Goal: Transaction & Acquisition: Purchase product/service

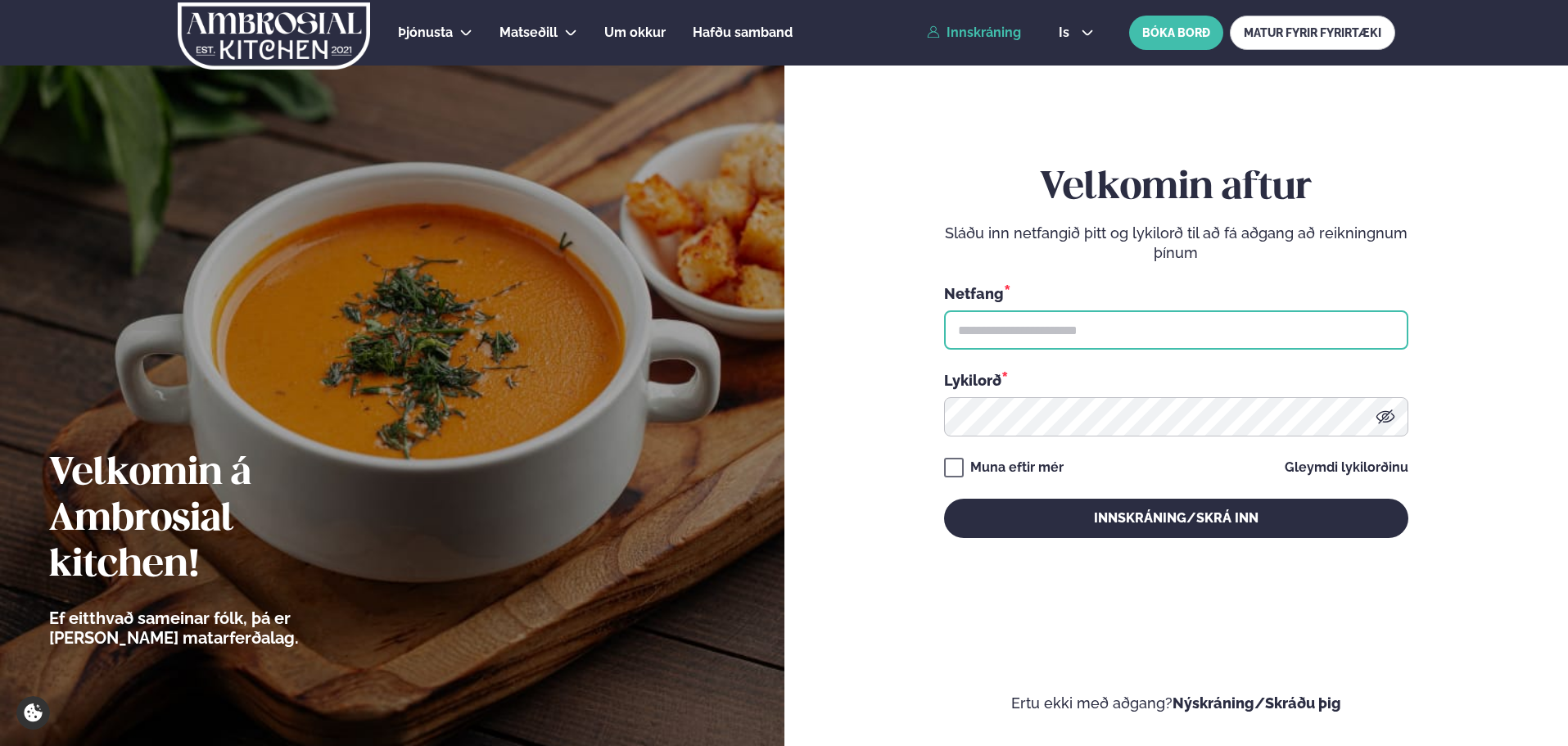
click at [1113, 330] on input "text" at bounding box center [1176, 329] width 464 height 39
type input "**********"
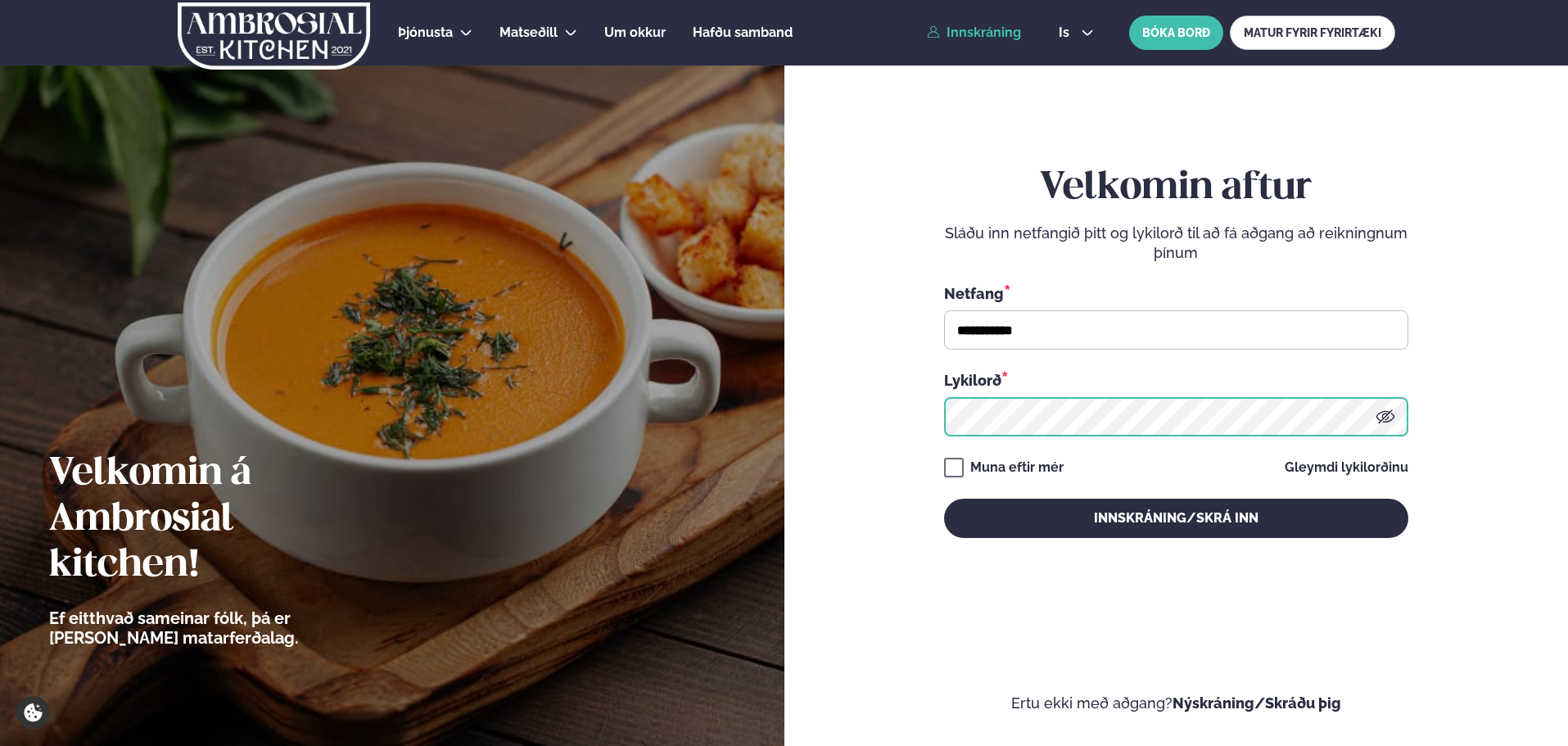
click at [944, 498] on button "Innskráning/Skrá inn" at bounding box center [1176, 517] width 464 height 39
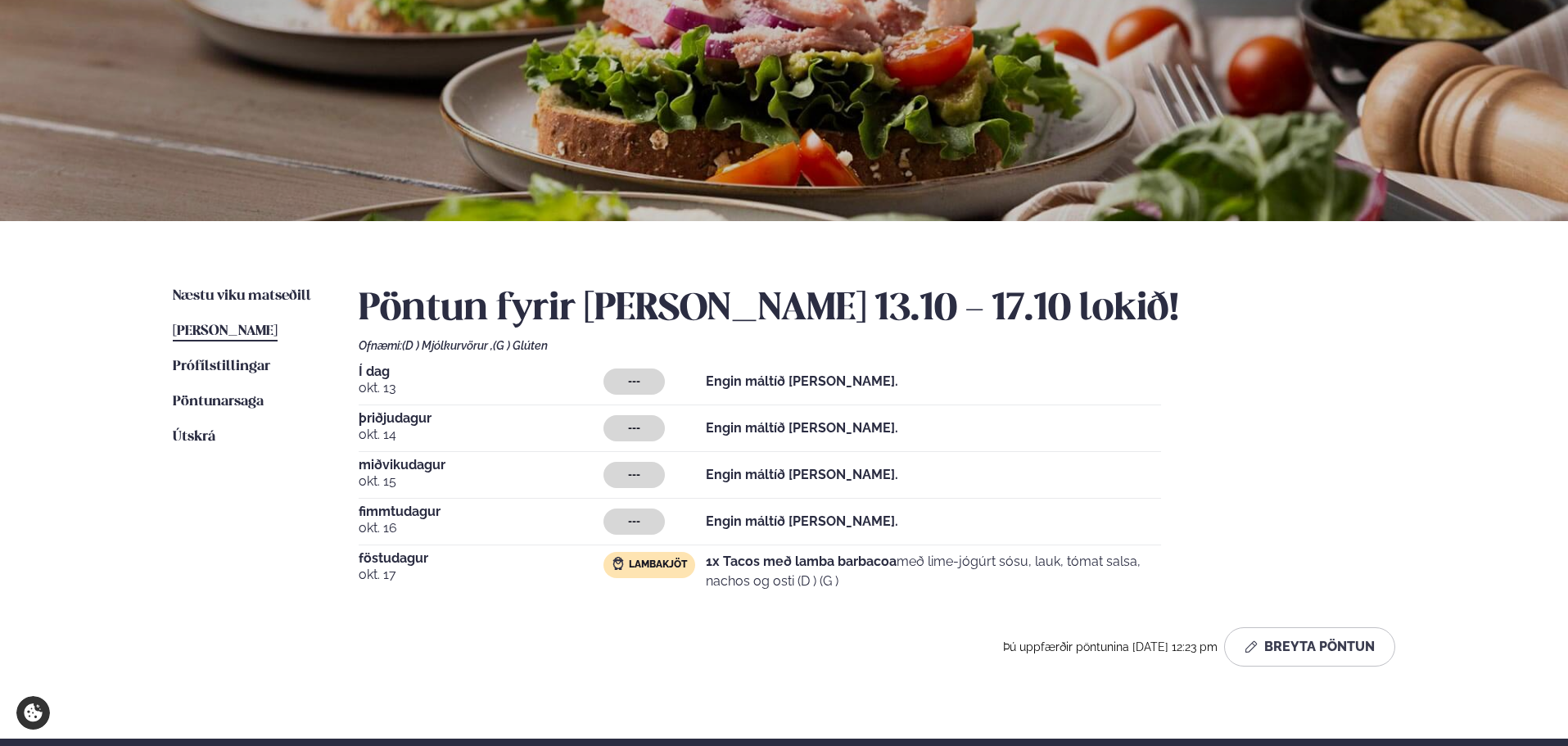
scroll to position [164, 0]
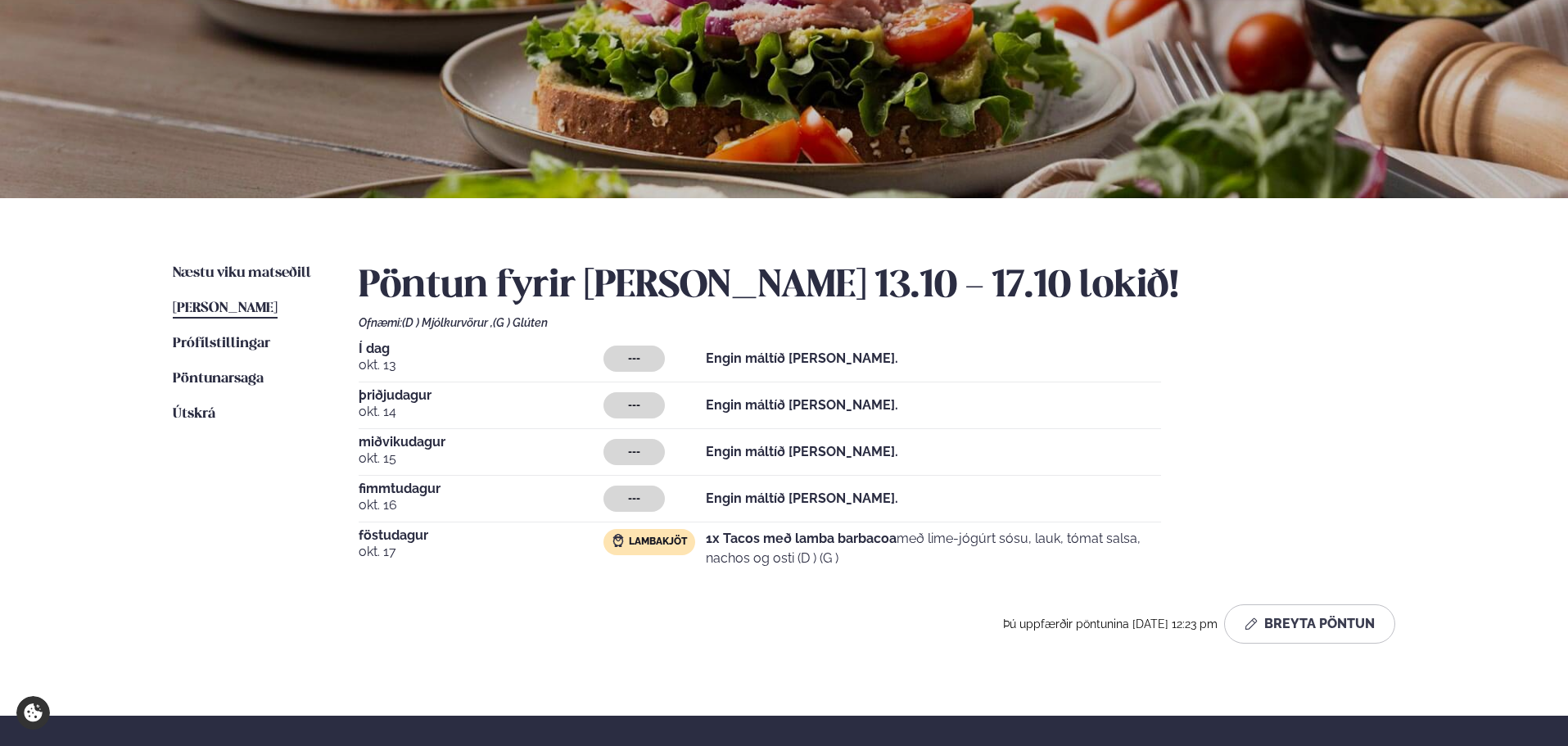
click at [1315, 602] on div "Pöntun fyrir [PERSON_NAME] 13.10 - 17.10 lokið! Ofnæmi: (D ) Mjólkurvörur , (G …" at bounding box center [877, 453] width 1036 height 380
click at [1317, 613] on button "Breyta Pöntun" at bounding box center [1309, 623] width 171 height 39
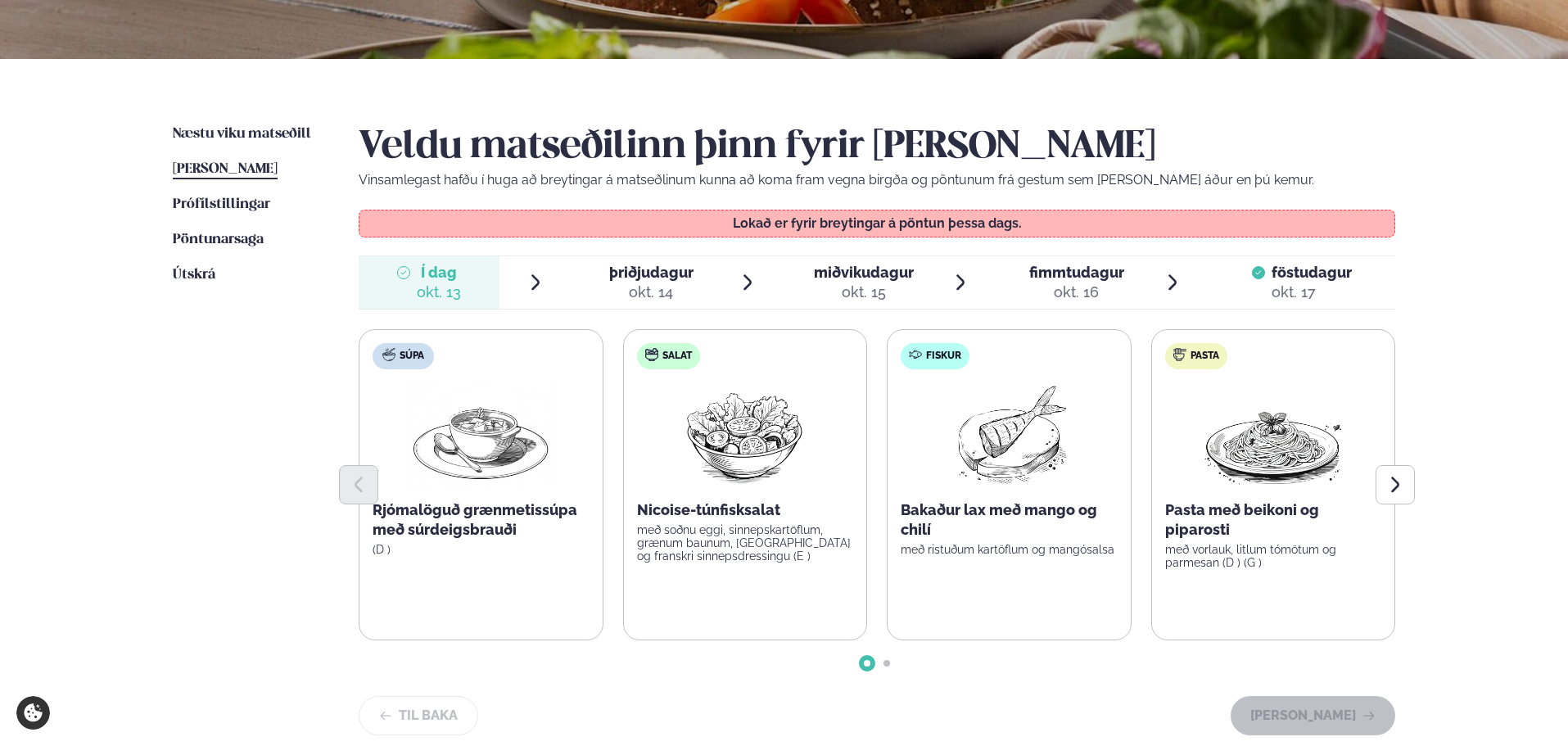
scroll to position [327, 0]
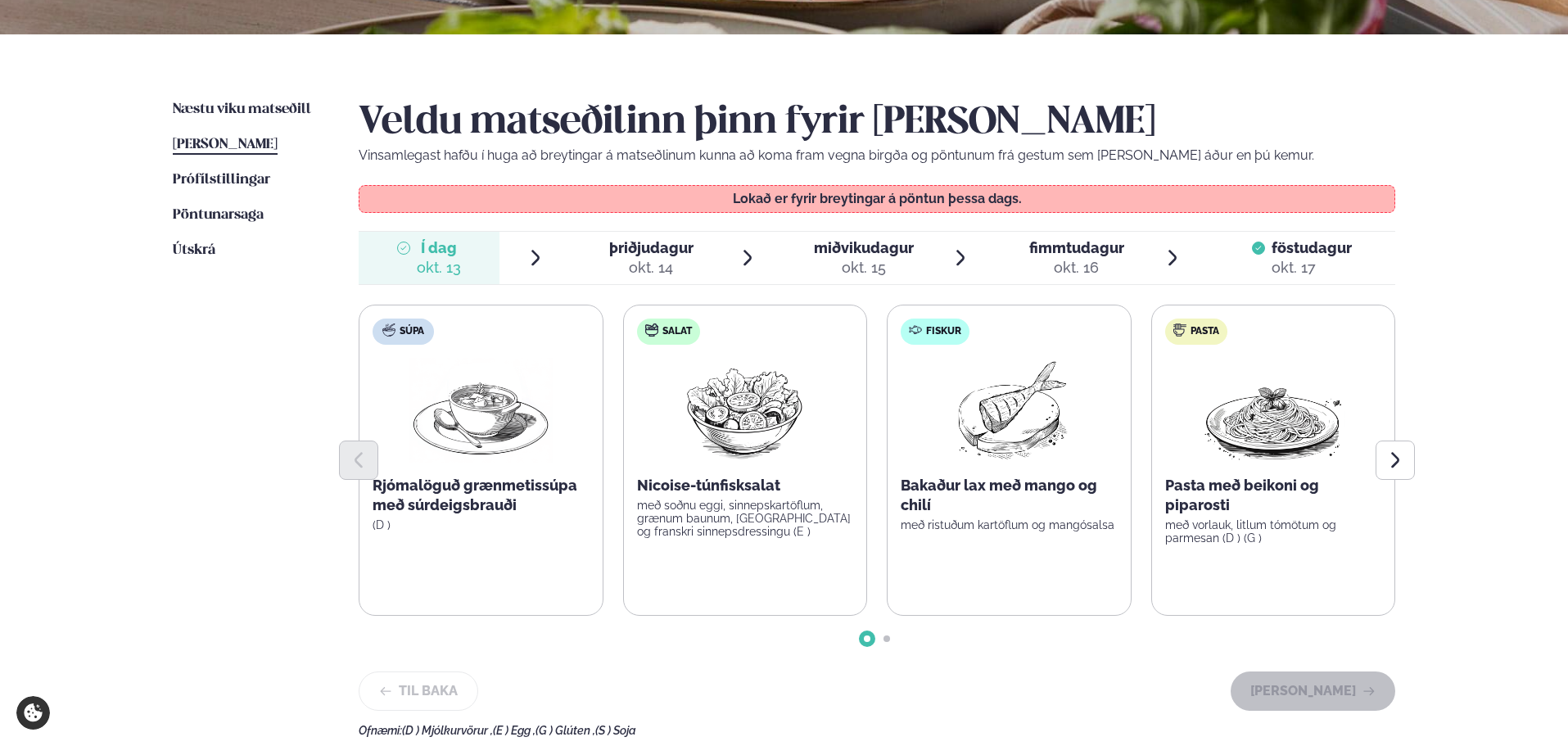
click at [661, 259] on div "okt. 14" at bounding box center [651, 267] width 84 height 20
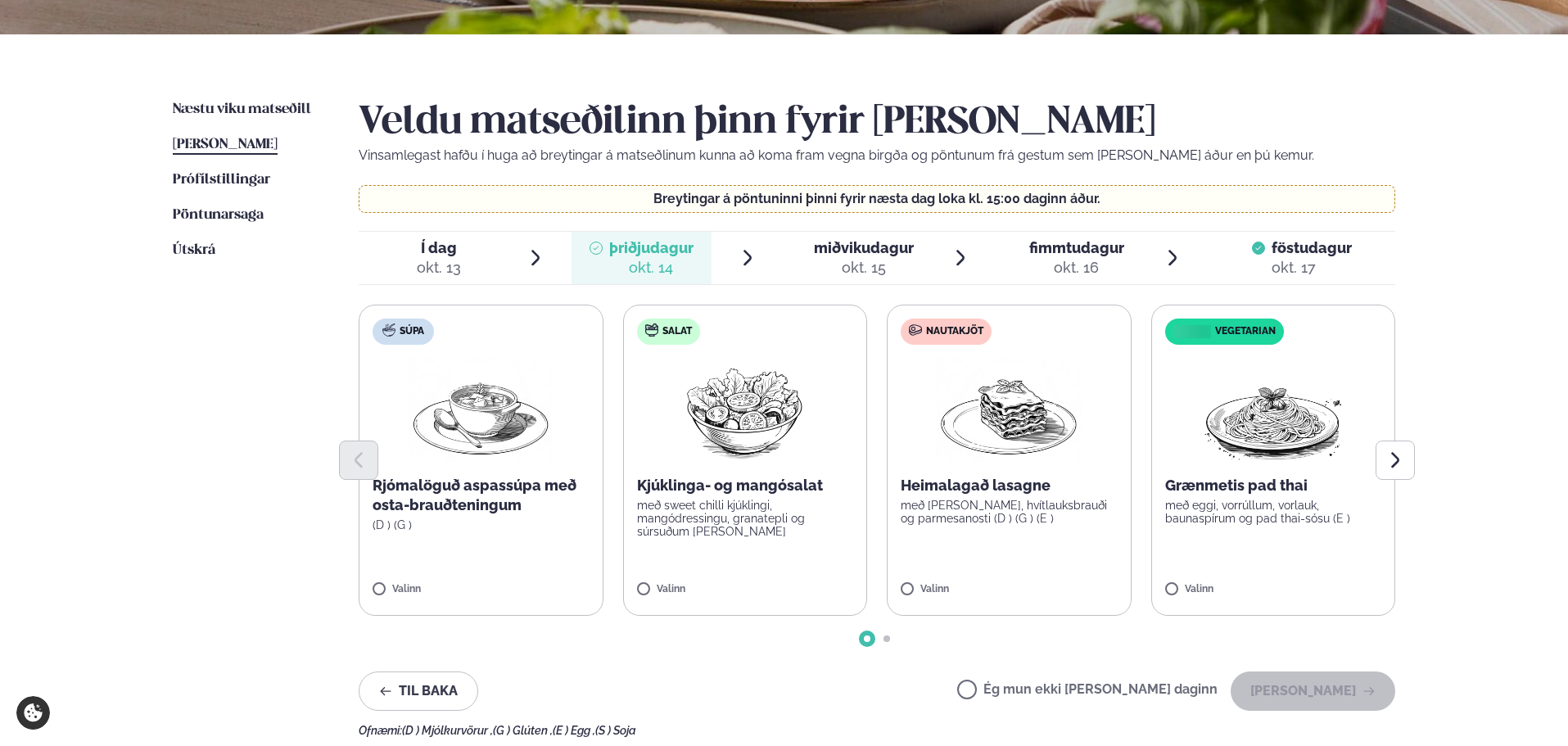
click at [1035, 440] on img at bounding box center [1008, 410] width 144 height 105
click at [208, 139] on span "[PERSON_NAME]" at bounding box center [225, 144] width 105 height 14
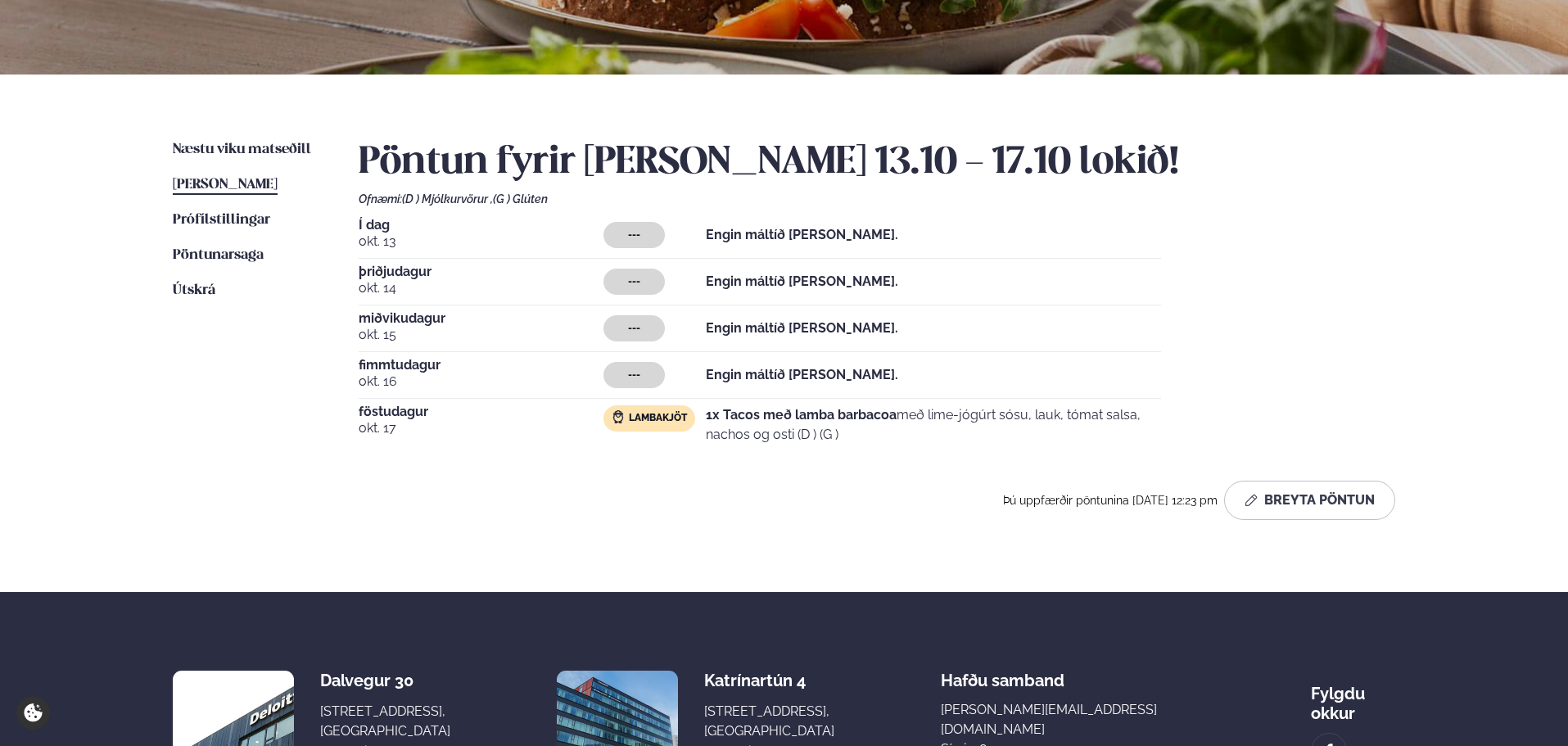
scroll to position [296, 0]
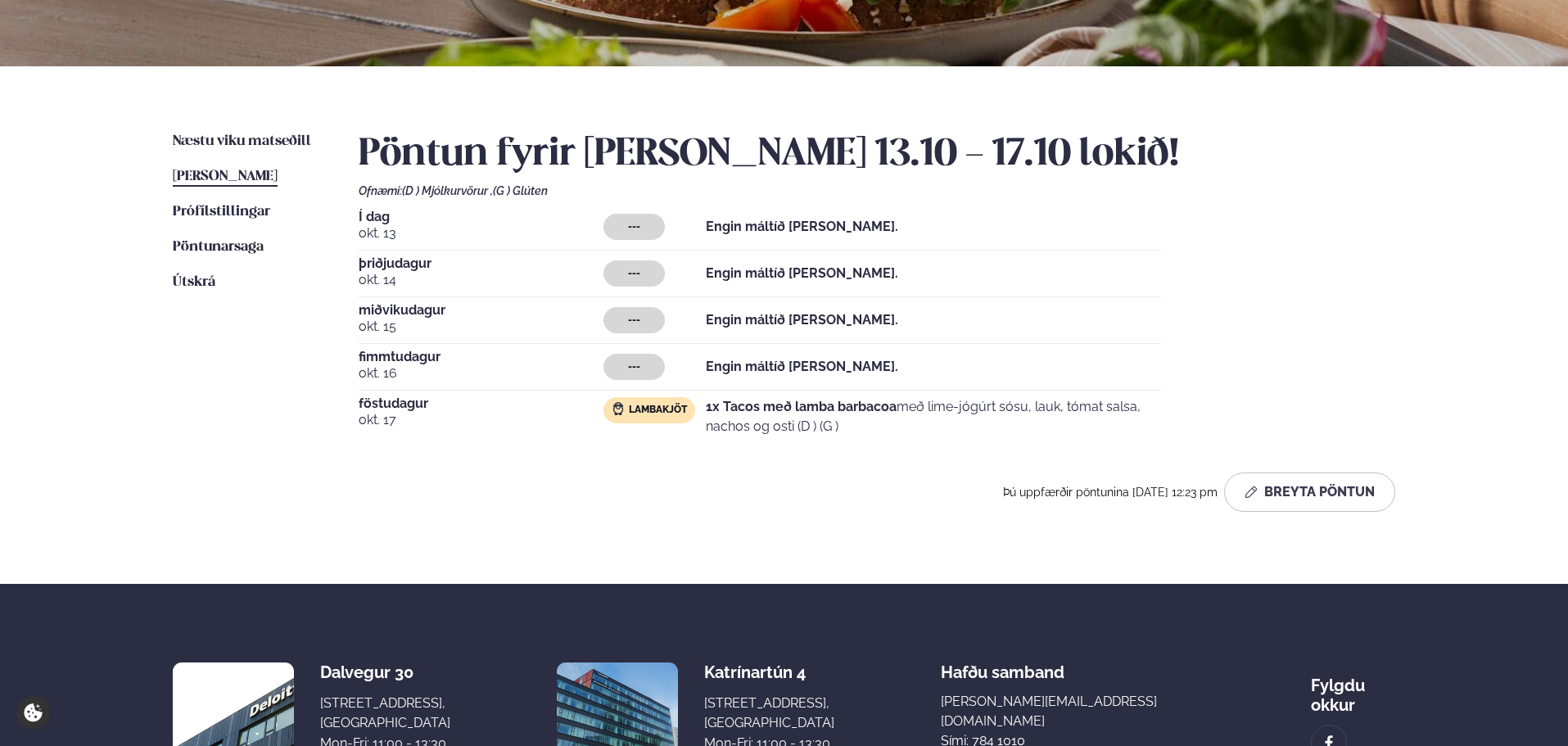
click at [247, 176] on span "[PERSON_NAME]" at bounding box center [225, 176] width 105 height 14
click at [262, 182] on span "[PERSON_NAME]" at bounding box center [225, 176] width 105 height 14
click at [1269, 498] on button "Breyta Pöntun" at bounding box center [1309, 491] width 171 height 39
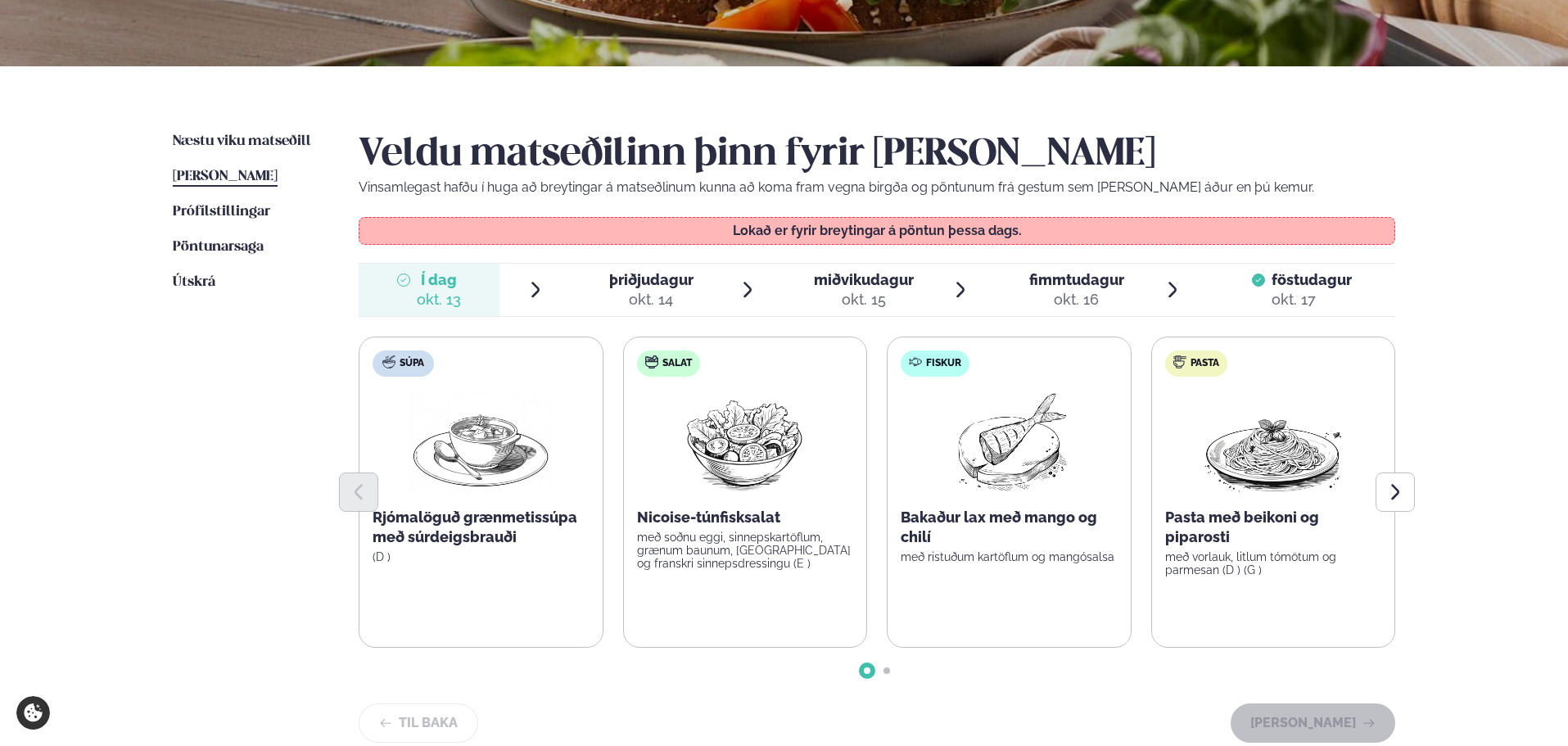
click at [641, 311] on span "þriðjudagur þri. okt. 14" at bounding box center [642, 289] width 141 height 52
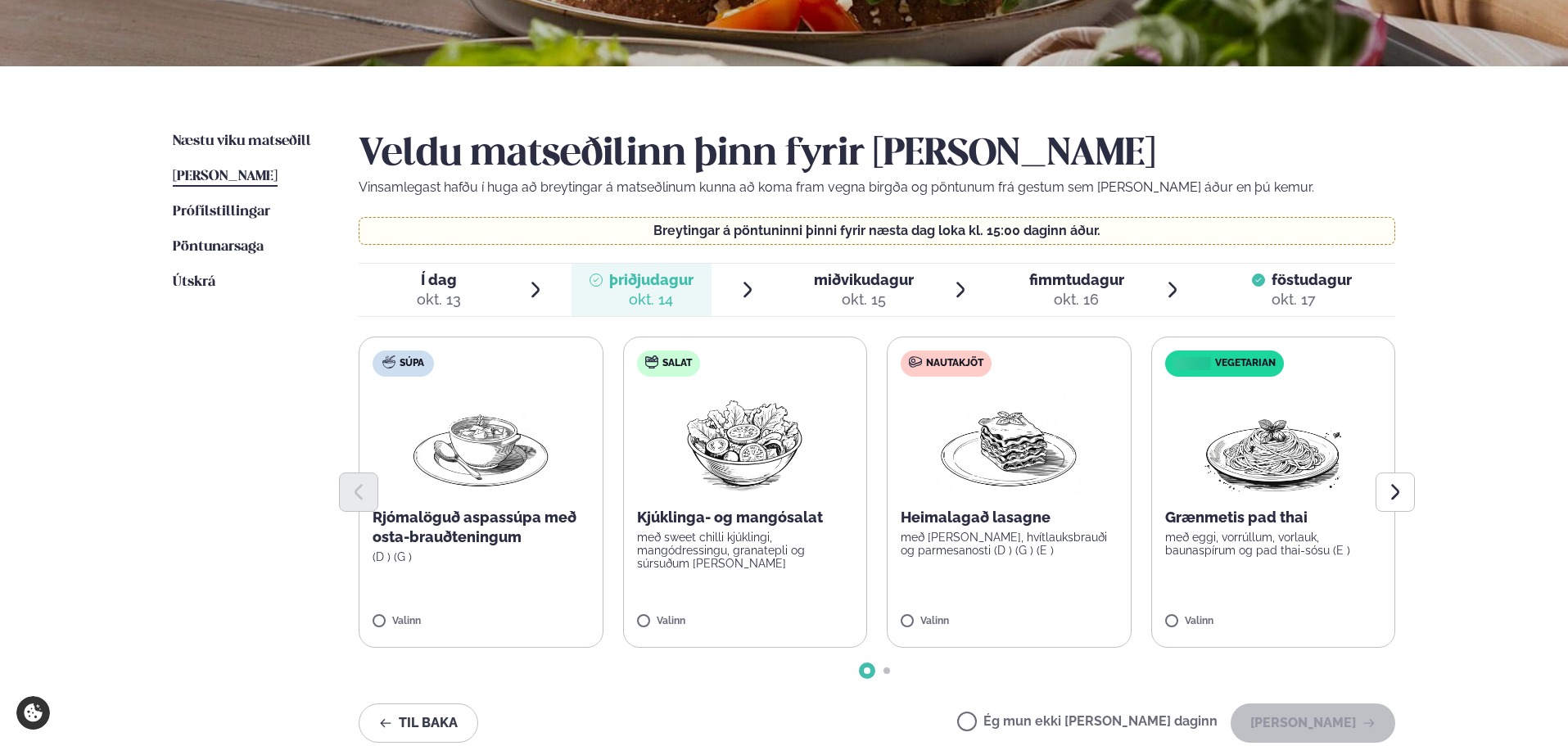
click at [1042, 474] on div at bounding box center [877, 491] width 1036 height 39
click at [903, 522] on p "Heimalagað lasagne" at bounding box center [1009, 517] width 217 height 20
click at [1288, 718] on button "[PERSON_NAME]" at bounding box center [1312, 722] width 164 height 39
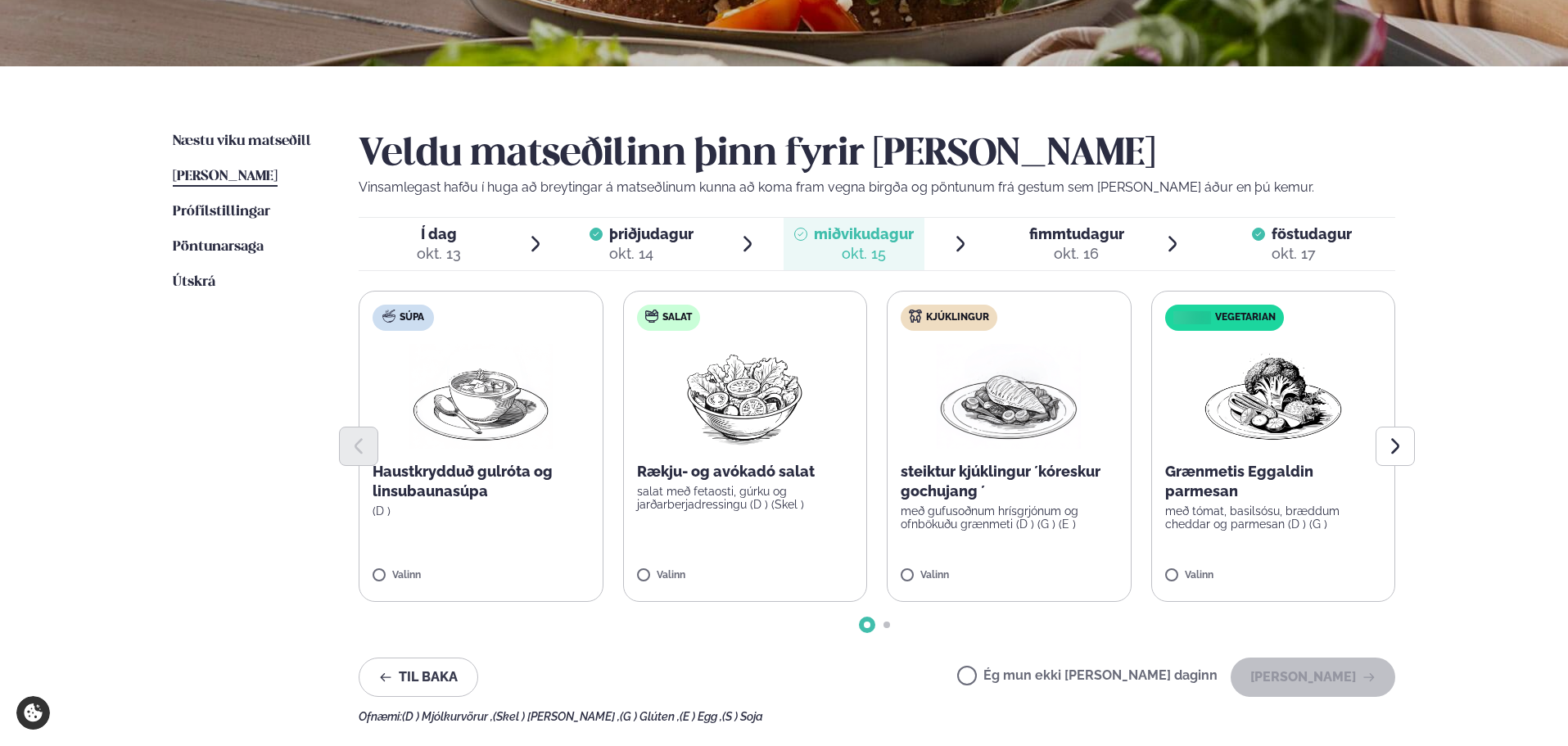
click at [1006, 548] on label "Kjúklingur steiktur kjúklingur ´kóreskur gochujang ´ með gufusoðnum hrísgrjónum…" at bounding box center [1009, 446] width 245 height 311
click at [1311, 677] on button "[PERSON_NAME]" at bounding box center [1312, 676] width 164 height 39
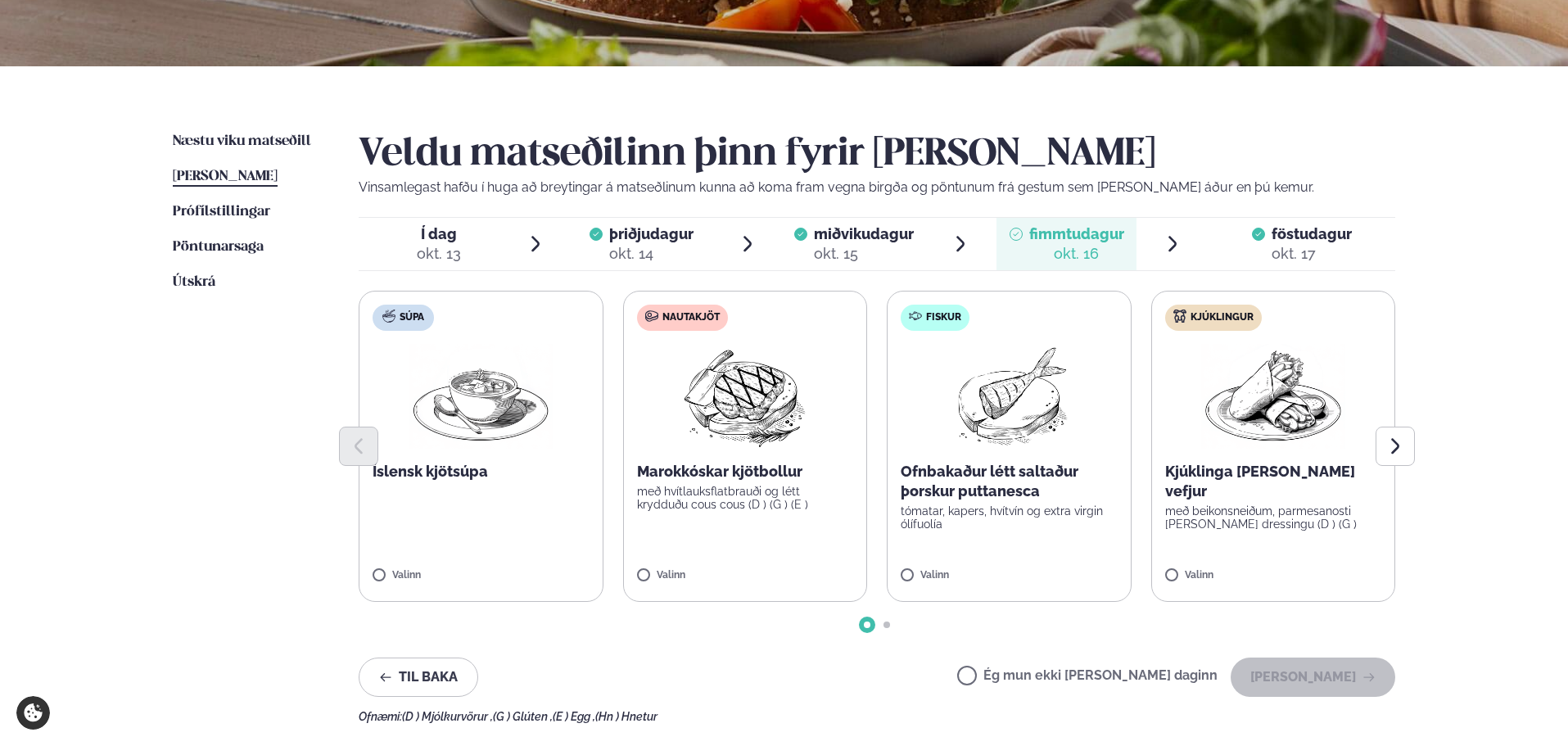
click at [497, 504] on label "Súpa Íslensk kjötsúpa Valinn" at bounding box center [481, 446] width 245 height 311
click at [1309, 670] on button "[PERSON_NAME]" at bounding box center [1312, 676] width 164 height 39
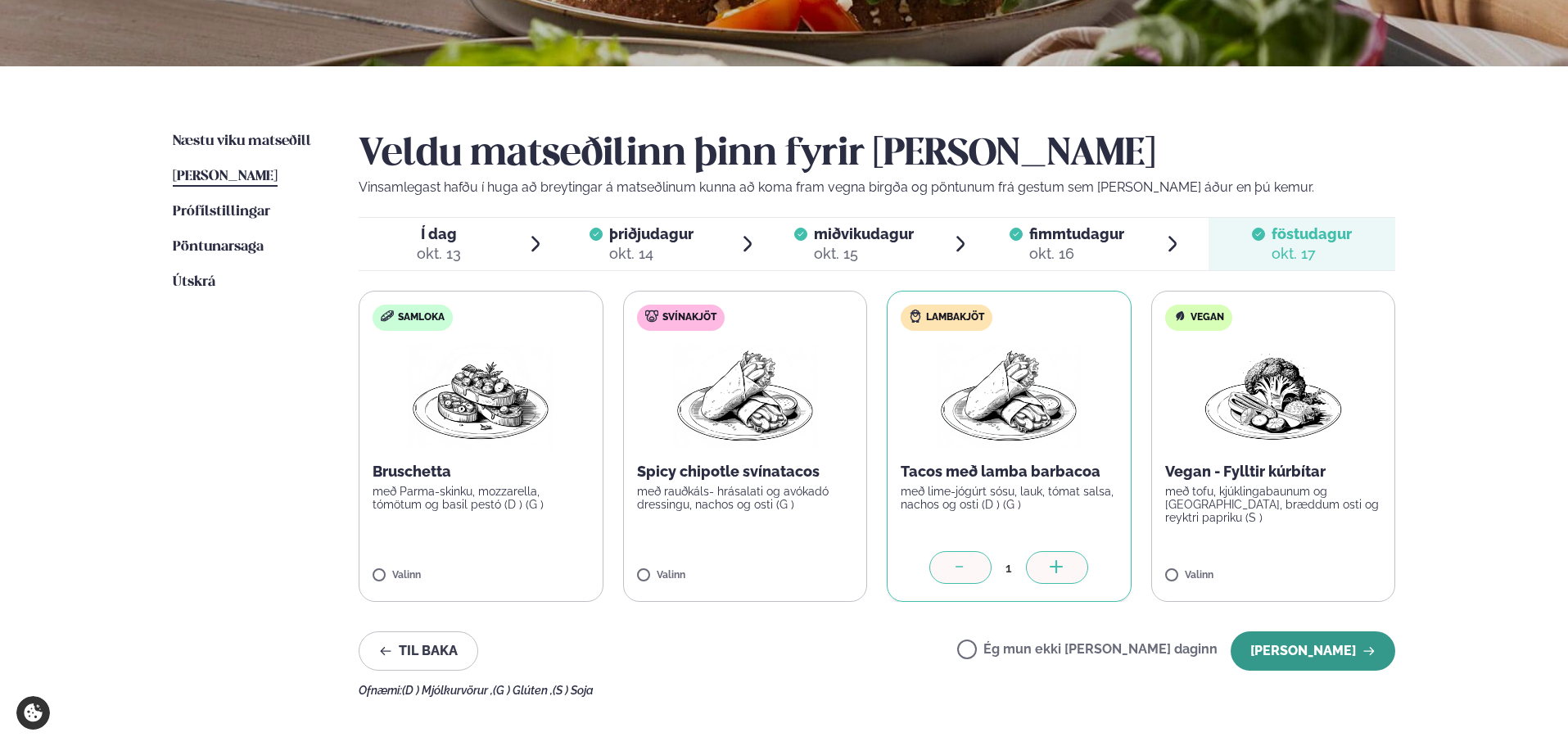
click at [1303, 660] on button "[PERSON_NAME]" at bounding box center [1312, 650] width 164 height 39
